Goal: Information Seeking & Learning: Learn about a topic

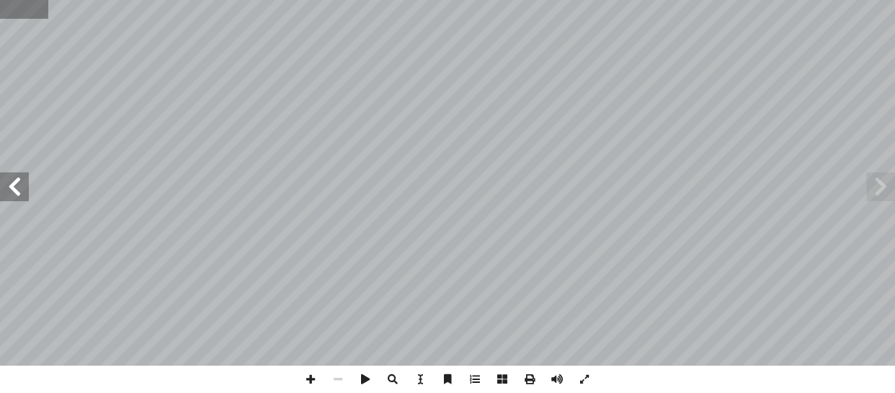
click at [34, 16] on input "text" at bounding box center [24, 9] width 48 height 19
type input "**"
click at [885, 184] on span at bounding box center [881, 186] width 29 height 29
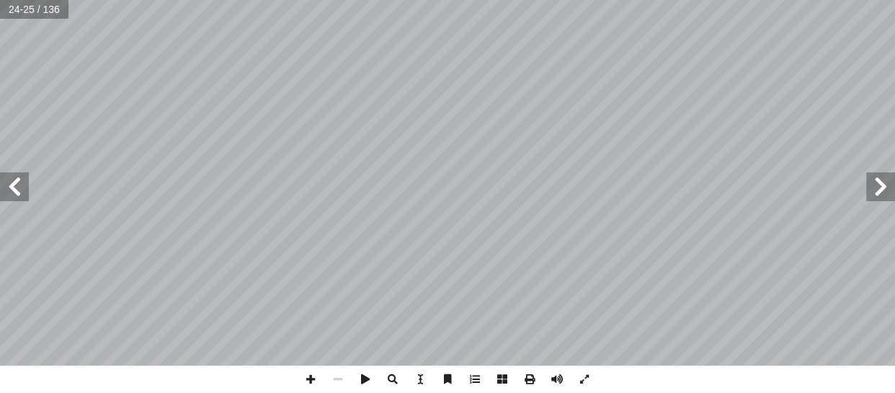
click at [23, 192] on span at bounding box center [14, 186] width 29 height 29
click at [310, 375] on span at bounding box center [310, 379] width 27 height 27
click at [306, 376] on span at bounding box center [310, 379] width 27 height 27
click at [338, 380] on span at bounding box center [337, 379] width 27 height 27
click at [287, 389] on div "22 ّ الجهاز الهضمي ُ قات َ ح ْ ل ُ م :) ٤ نشاط( تية: آ ل� � ور ُّ لص � ُ حظ � ل…" at bounding box center [447, 196] width 895 height 393
